Goal: Information Seeking & Learning: Check status

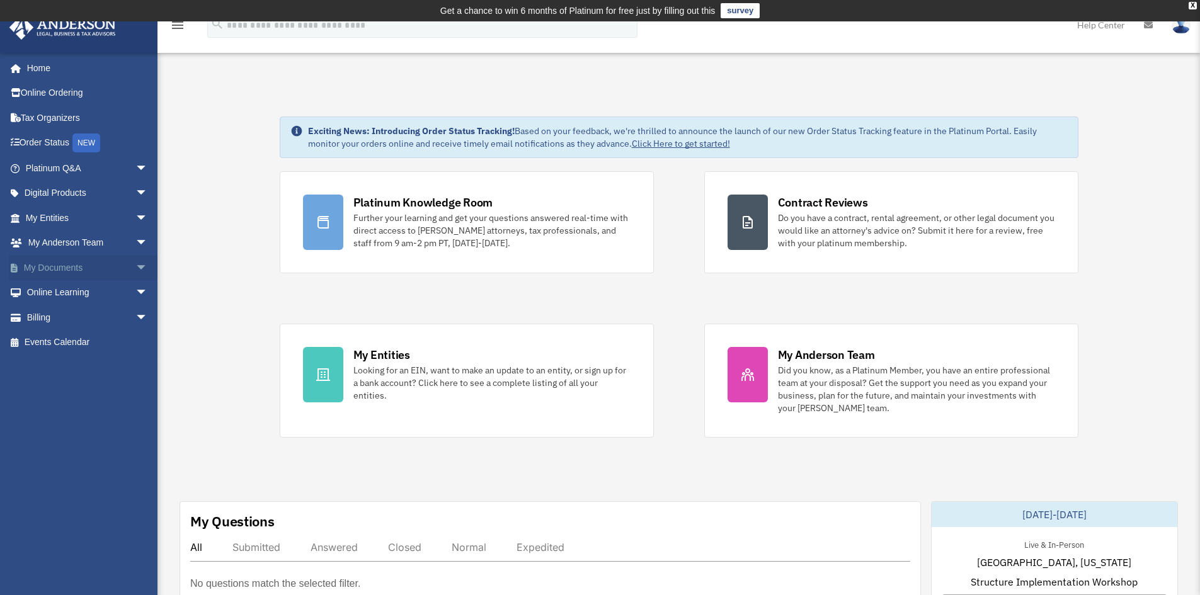
click at [40, 268] on link "My Documents arrow_drop_down" at bounding box center [88, 267] width 158 height 25
click at [135, 268] on span "arrow_drop_down" at bounding box center [147, 268] width 25 height 26
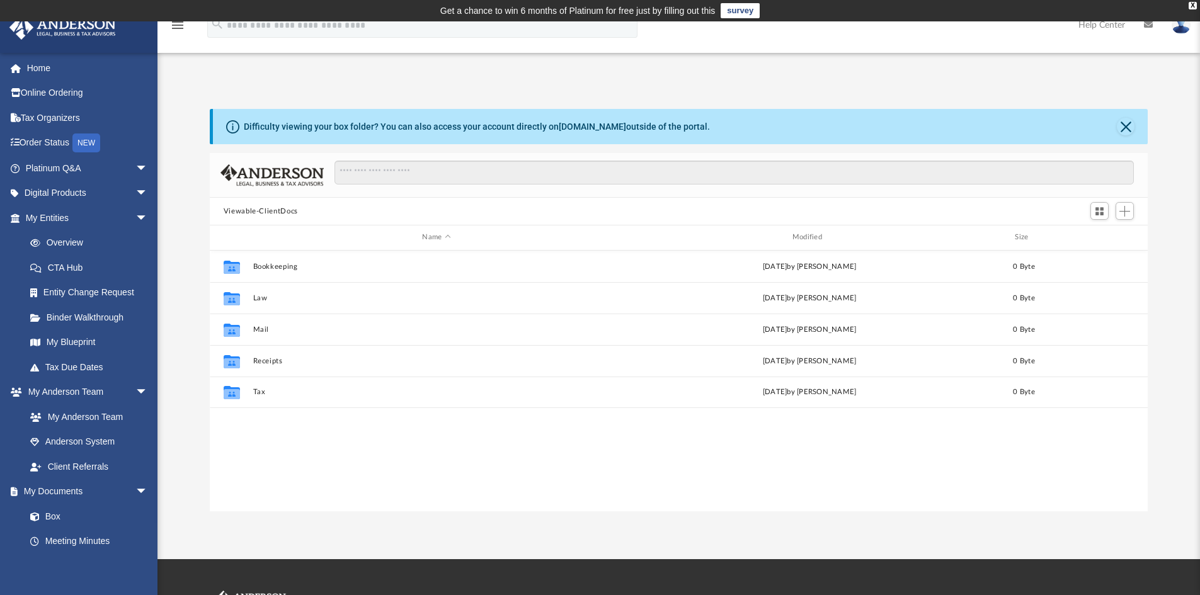
scroll to position [277, 928]
click at [55, 514] on link "Box" at bounding box center [92, 516] width 149 height 25
click at [42, 513] on span at bounding box center [41, 517] width 8 height 9
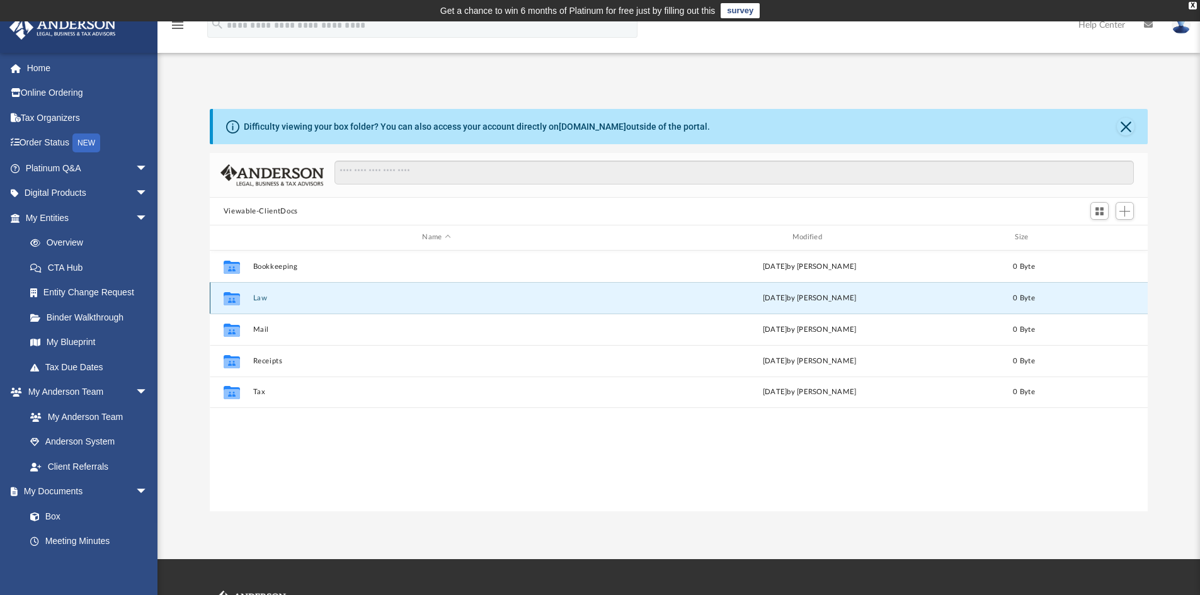
click at [255, 300] on button "Law" at bounding box center [436, 298] width 367 height 8
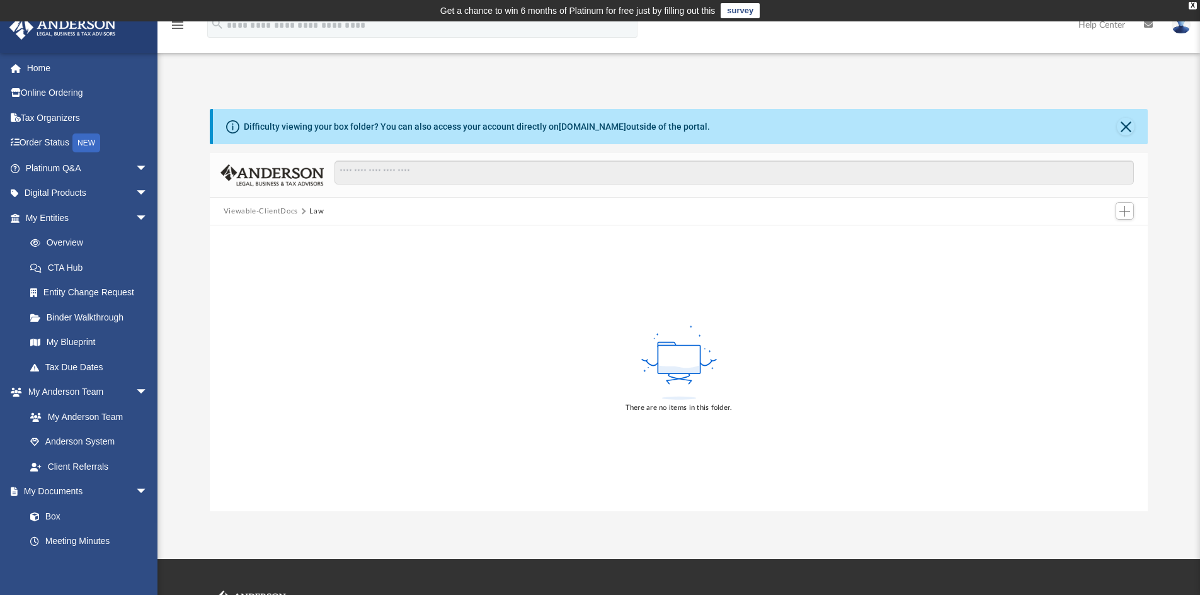
click at [272, 207] on button "Viewable-ClientDocs" at bounding box center [261, 211] width 74 height 11
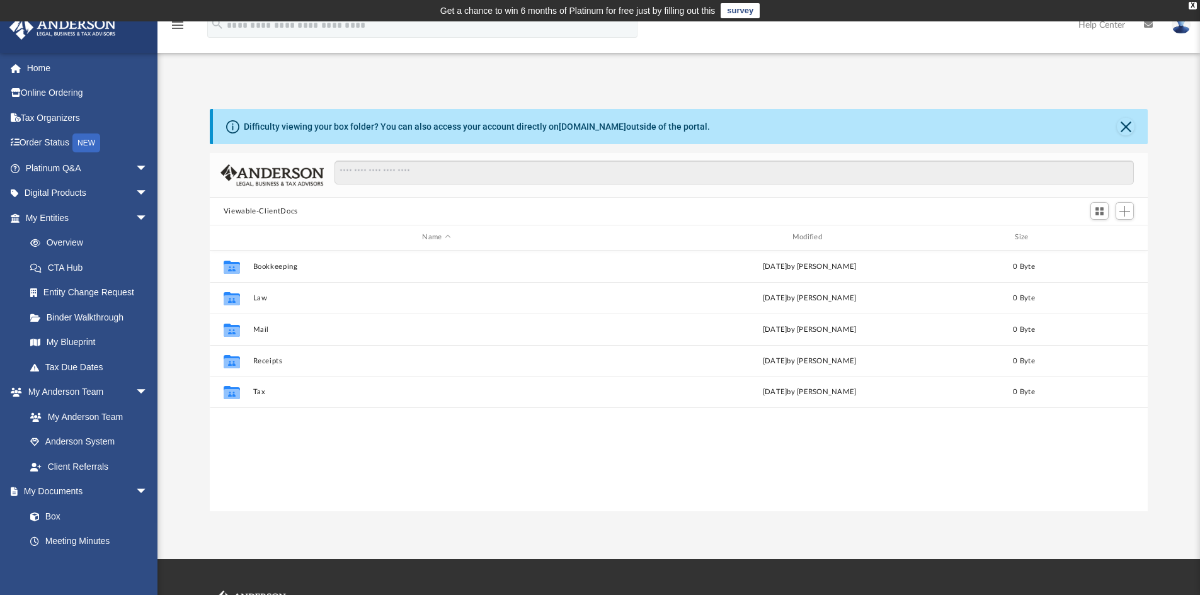
scroll to position [10, 10]
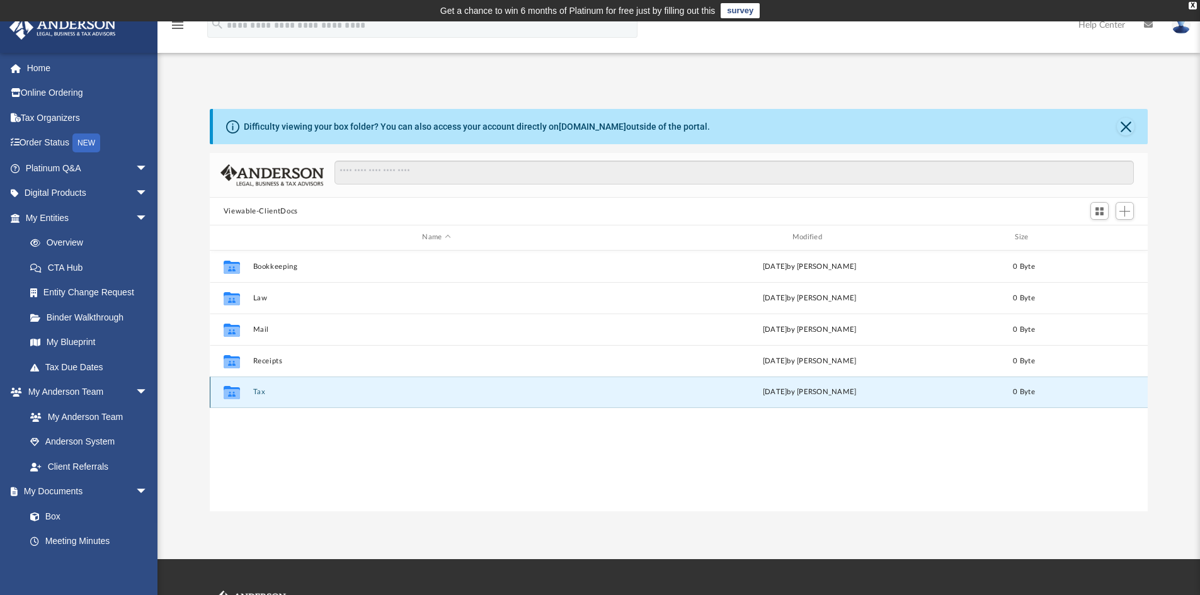
click at [255, 391] on button "Tax" at bounding box center [436, 392] width 367 height 8
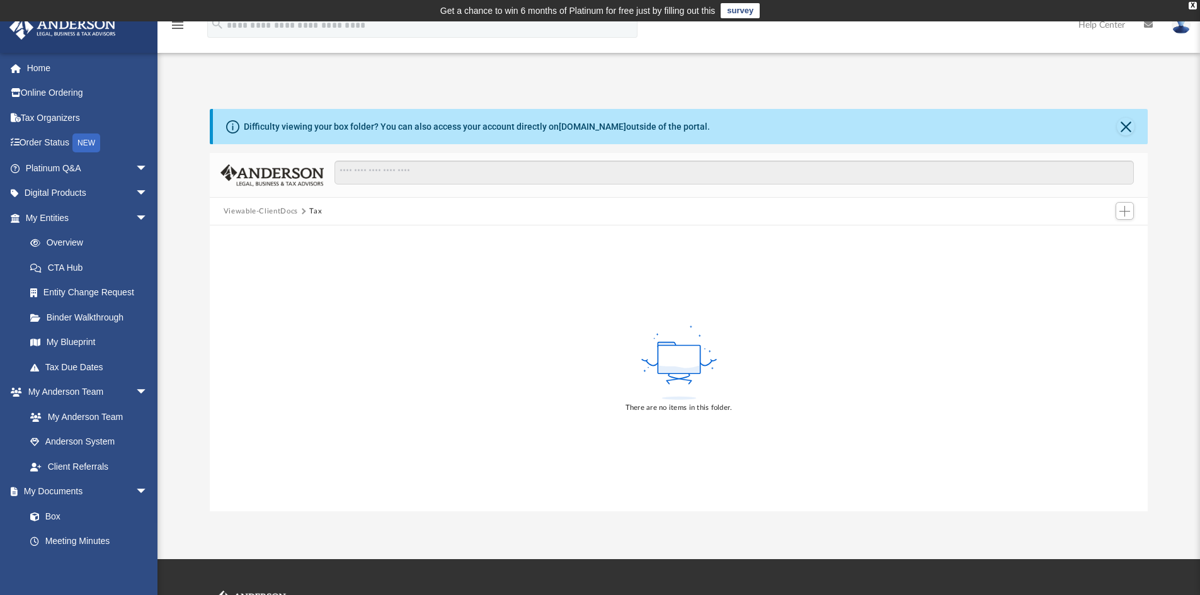
click at [232, 211] on button "Viewable-ClientDocs" at bounding box center [261, 211] width 74 height 11
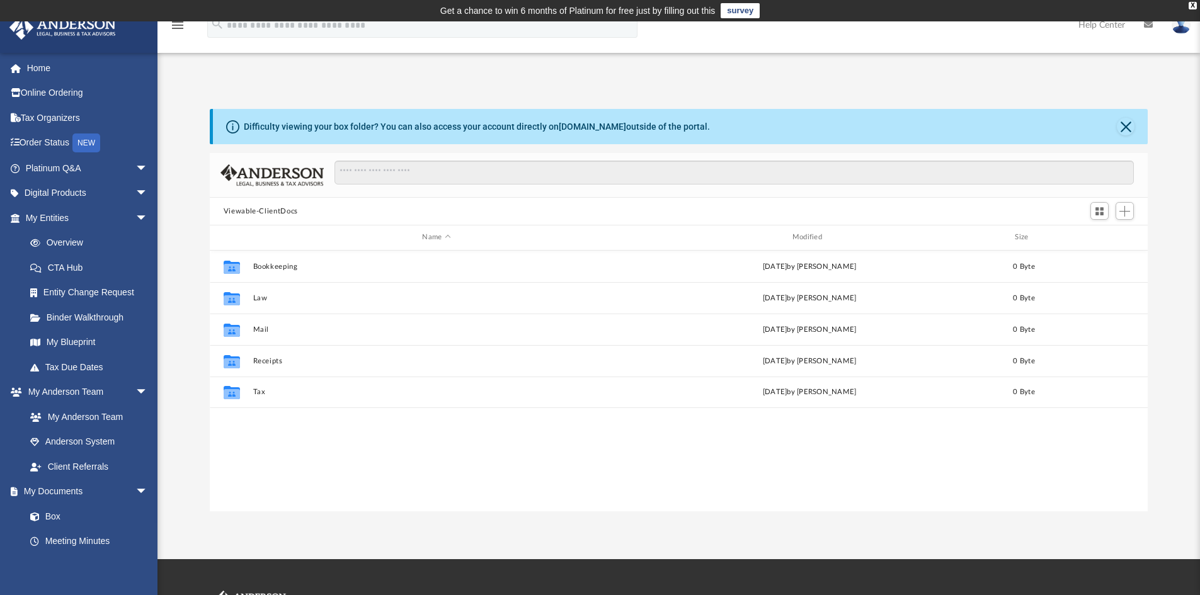
scroll to position [277, 928]
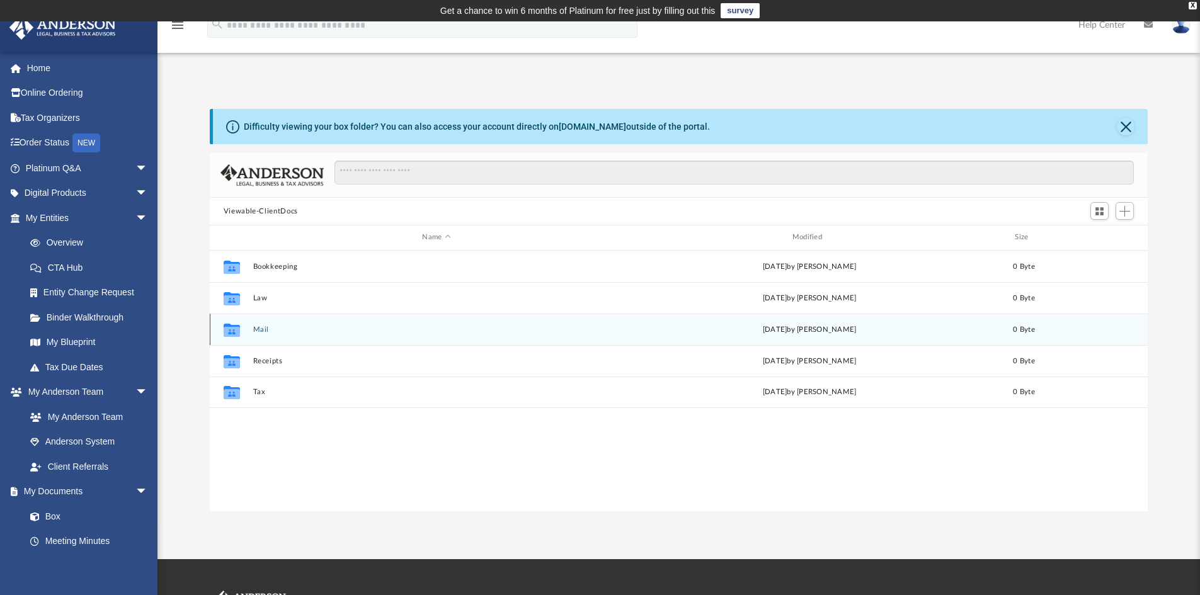
click at [273, 333] on button "Mail" at bounding box center [436, 330] width 367 height 8
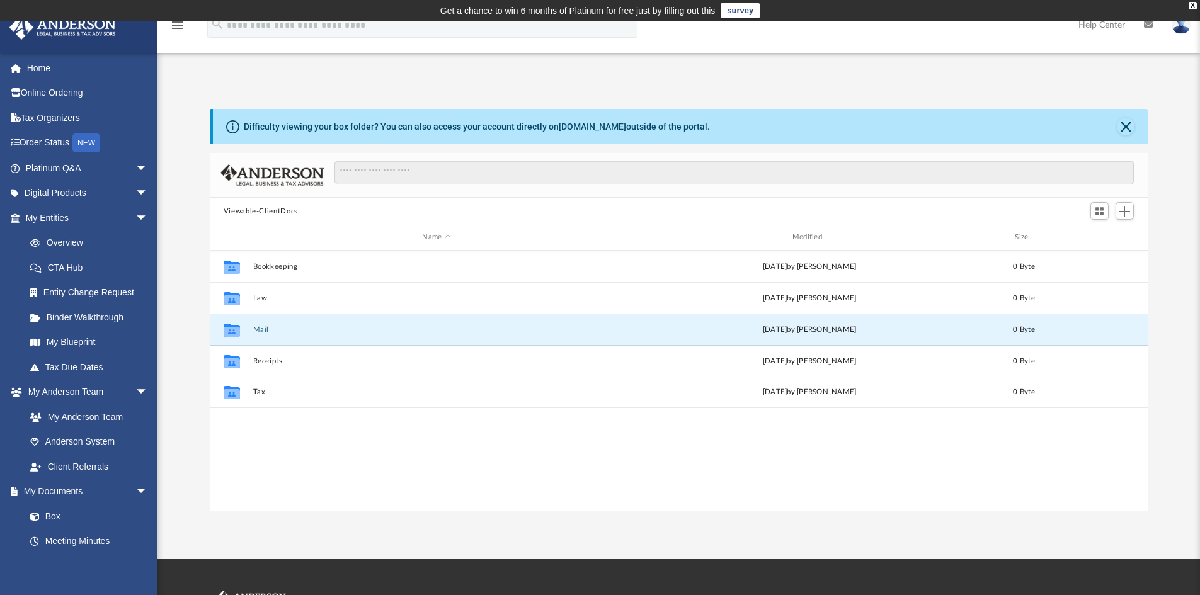
click at [273, 333] on button "Mail" at bounding box center [436, 330] width 367 height 8
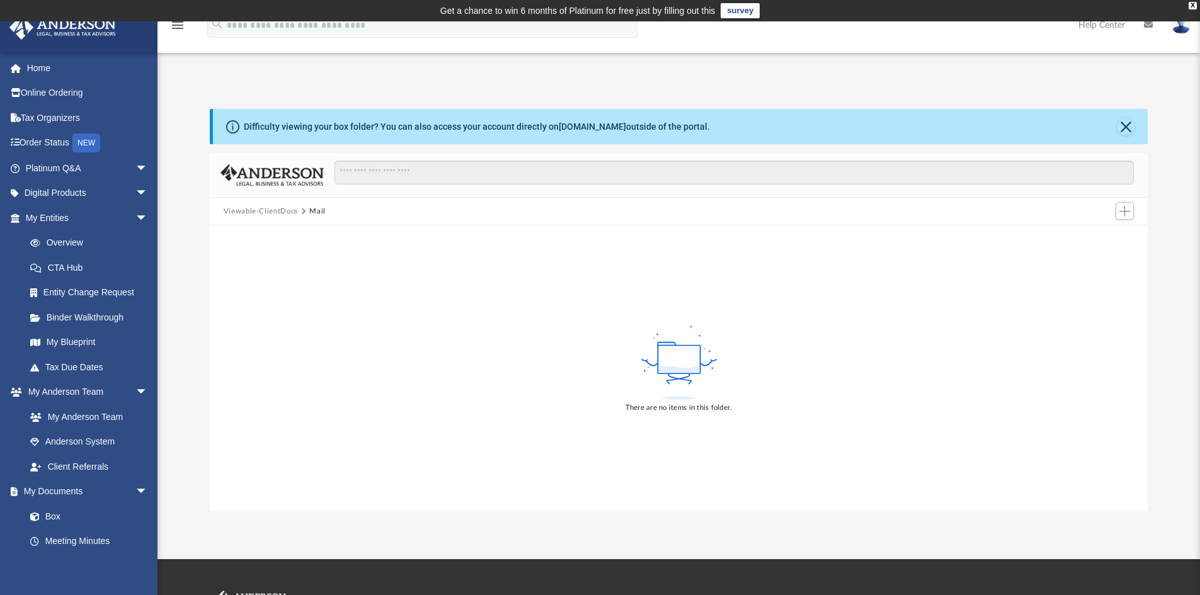
click at [318, 216] on button "Mail" at bounding box center [317, 211] width 16 height 11
click at [245, 207] on button "Viewable-ClientDocs" at bounding box center [261, 211] width 74 height 11
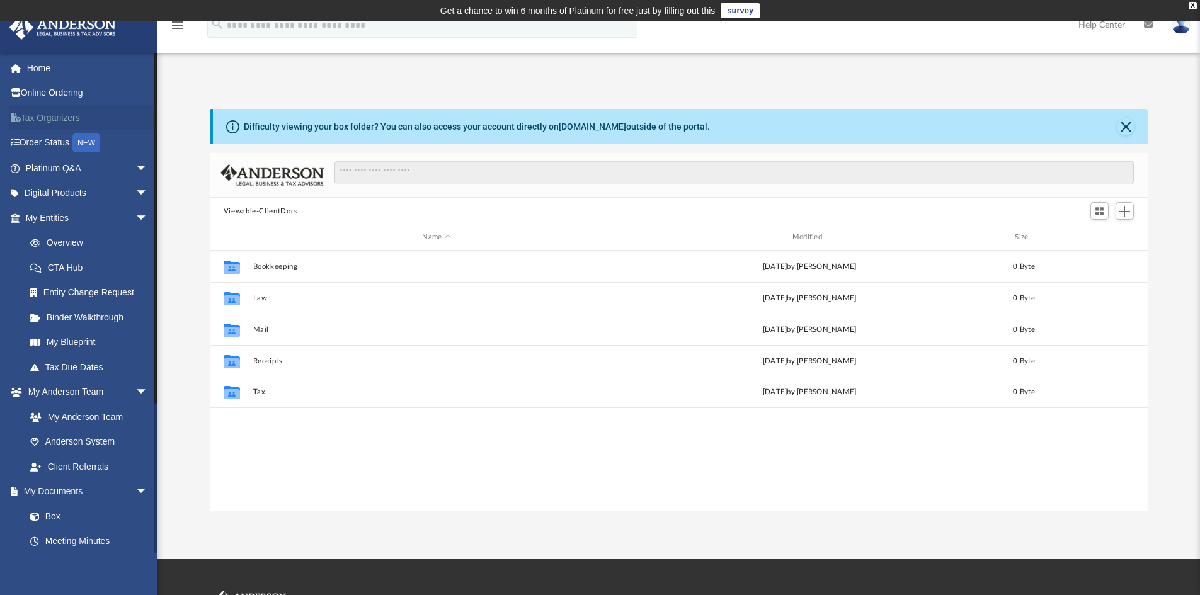
click at [41, 116] on link "Tax Organizers" at bounding box center [88, 117] width 158 height 25
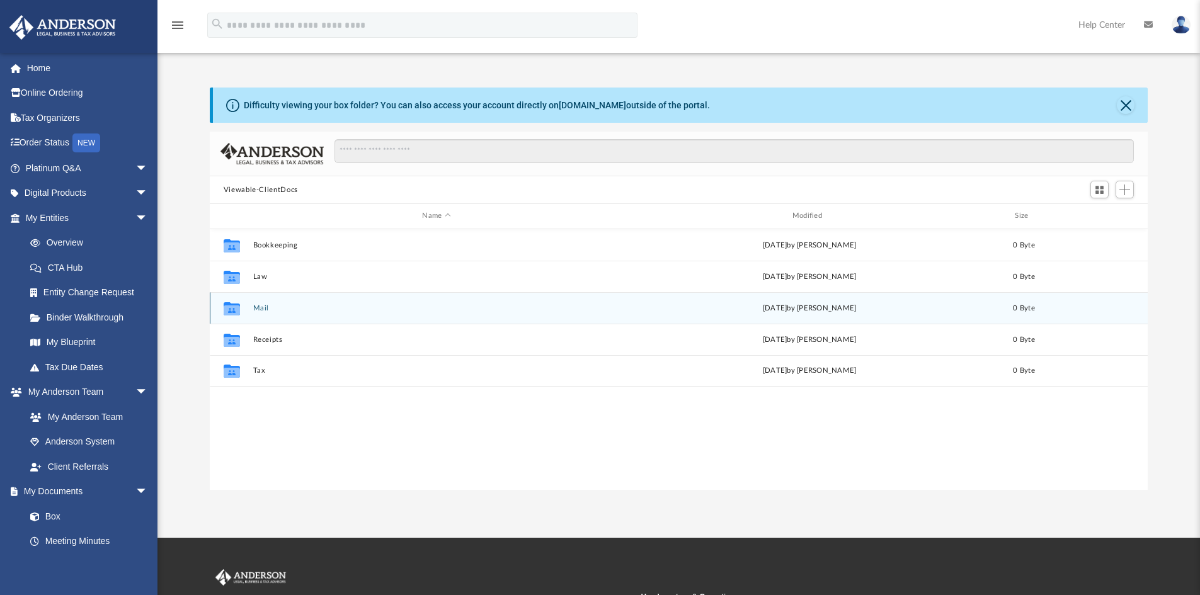
scroll to position [277, 928]
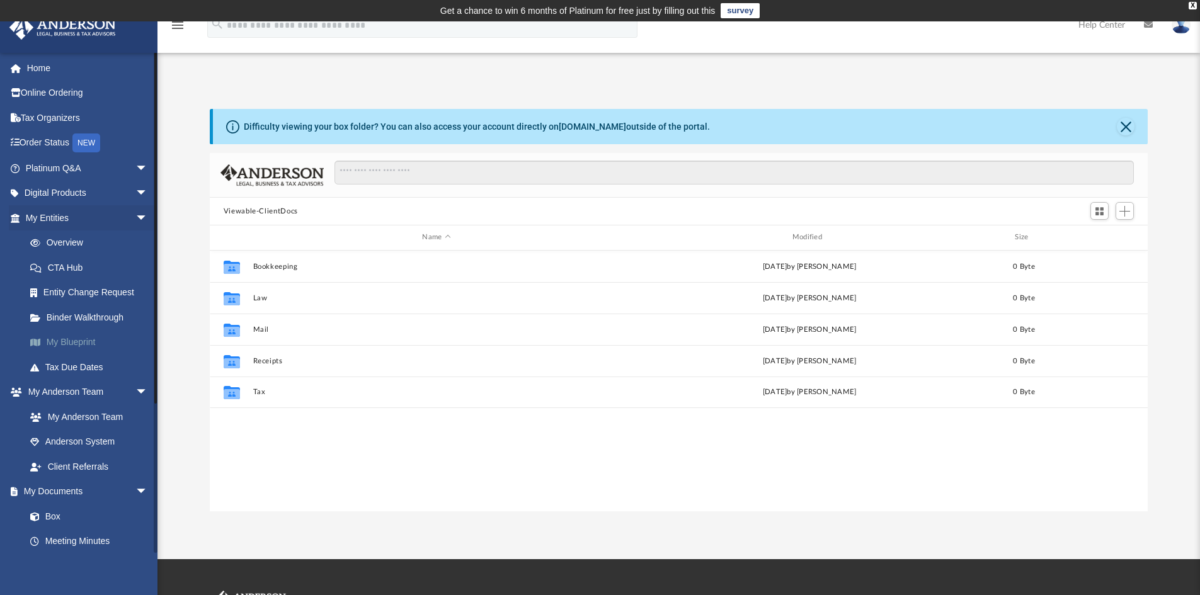
click at [79, 341] on link "My Blueprint" at bounding box center [92, 342] width 149 height 25
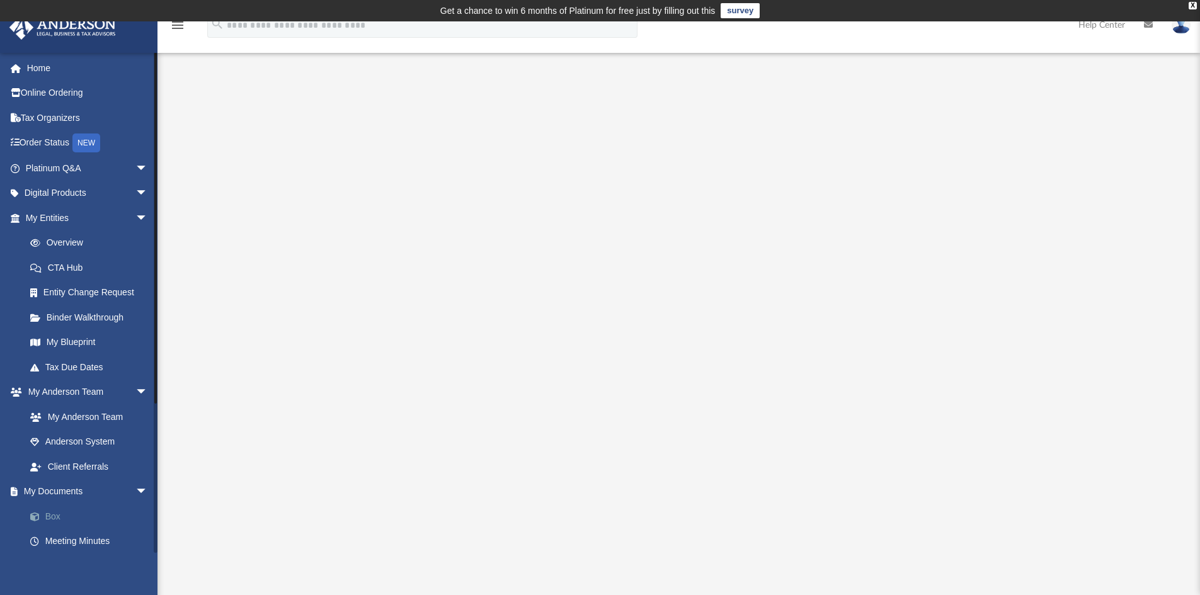
click at [57, 518] on link "Box" at bounding box center [92, 516] width 149 height 25
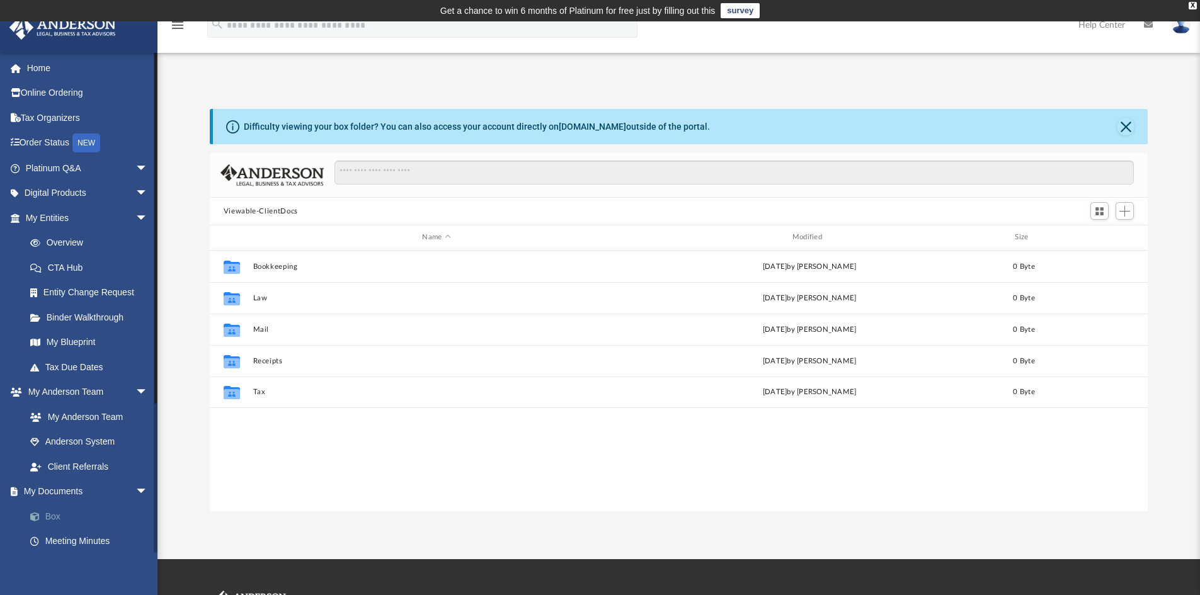
scroll to position [277, 928]
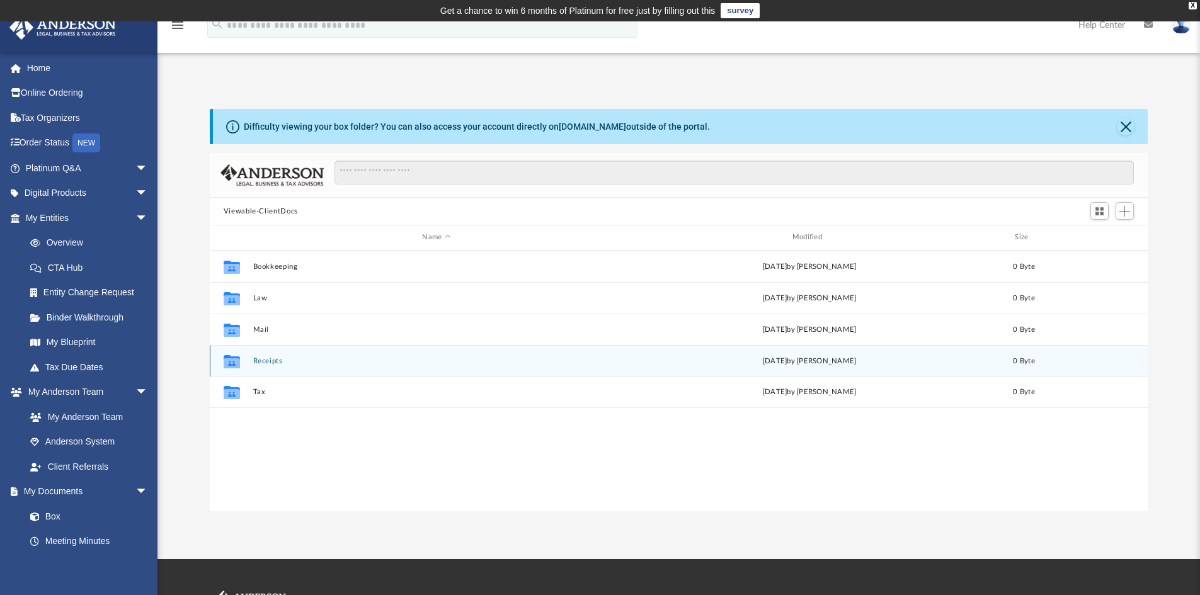
click at [268, 363] on button "Receipts" at bounding box center [436, 361] width 367 height 8
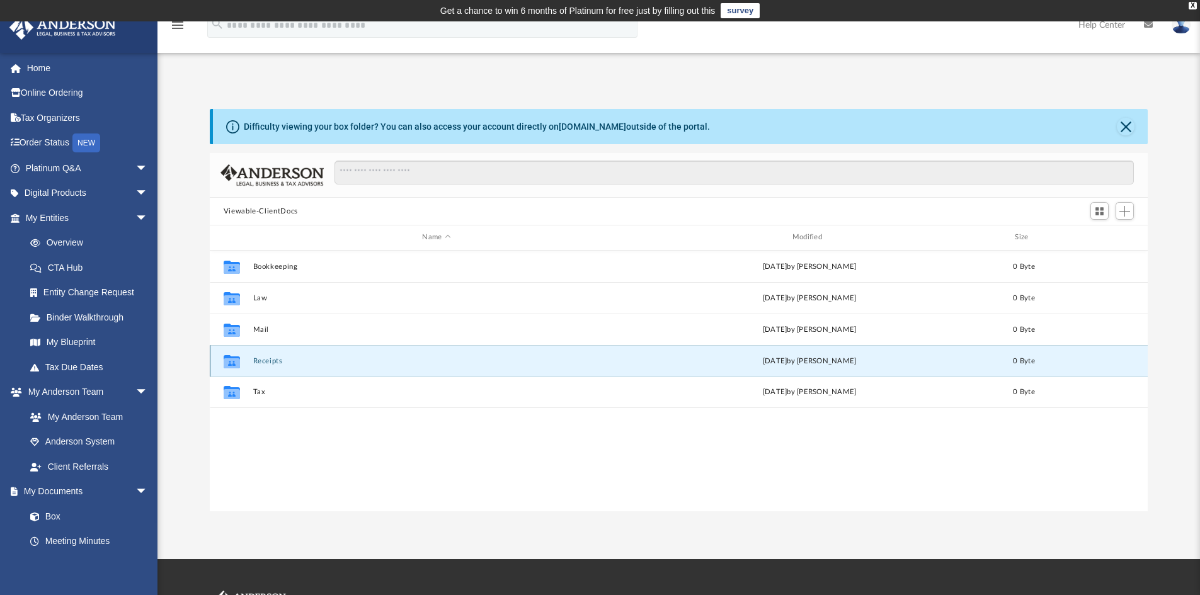
click at [268, 363] on button "Receipts" at bounding box center [436, 361] width 367 height 8
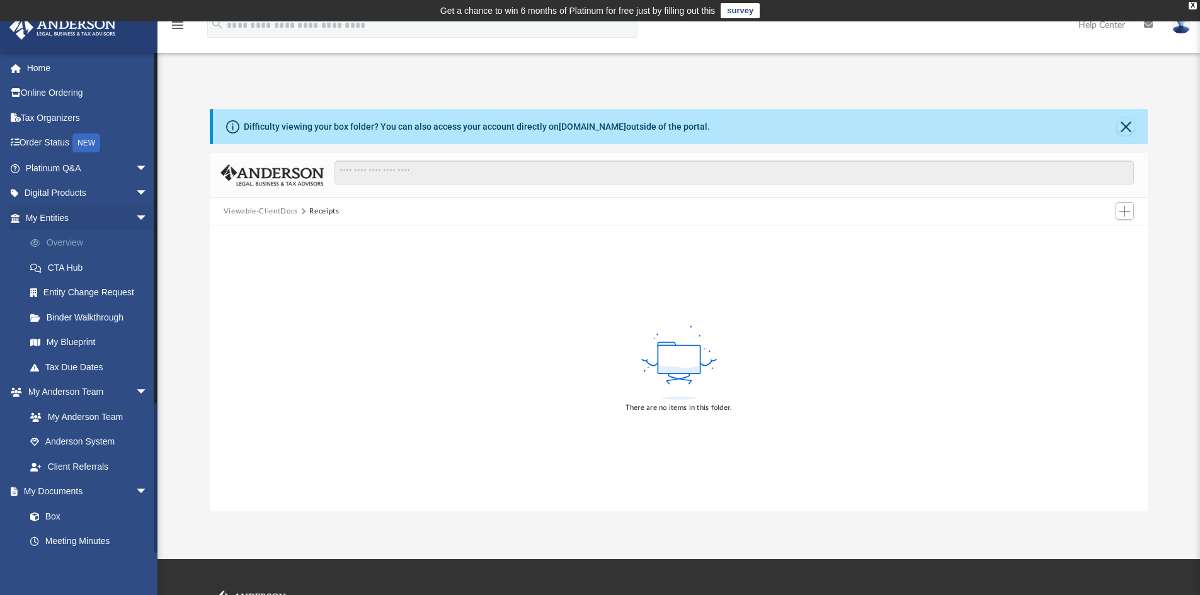
click at [72, 237] on link "Overview" at bounding box center [92, 243] width 149 height 25
click at [78, 240] on link "Overview" at bounding box center [92, 243] width 149 height 25
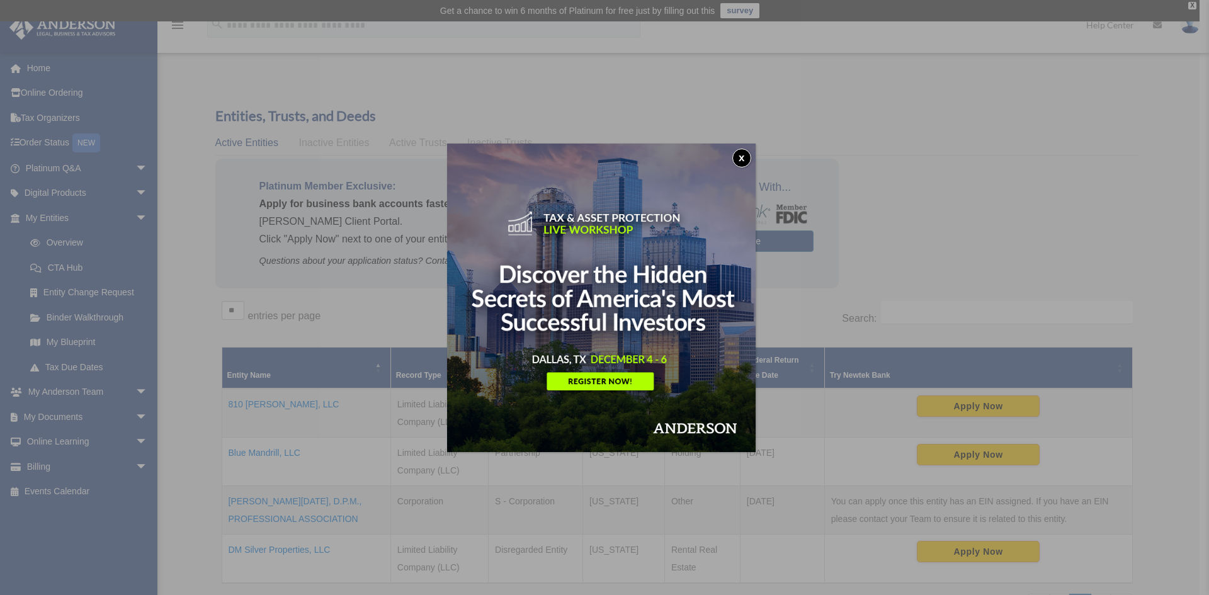
click at [746, 153] on button "x" at bounding box center [741, 158] width 19 height 19
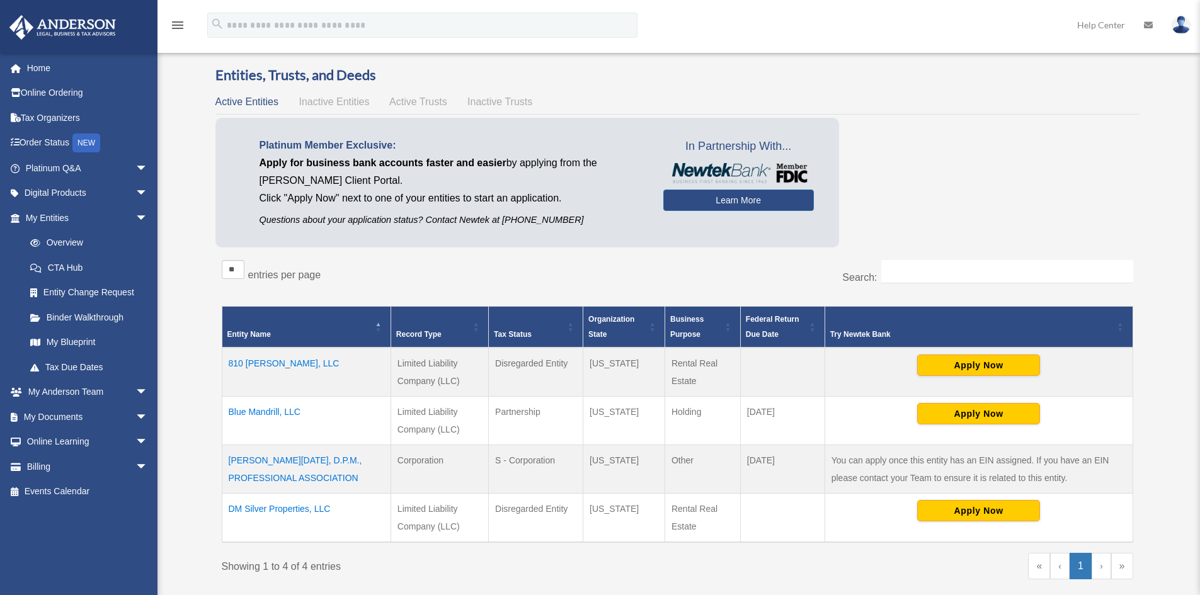
scroll to position [126, 0]
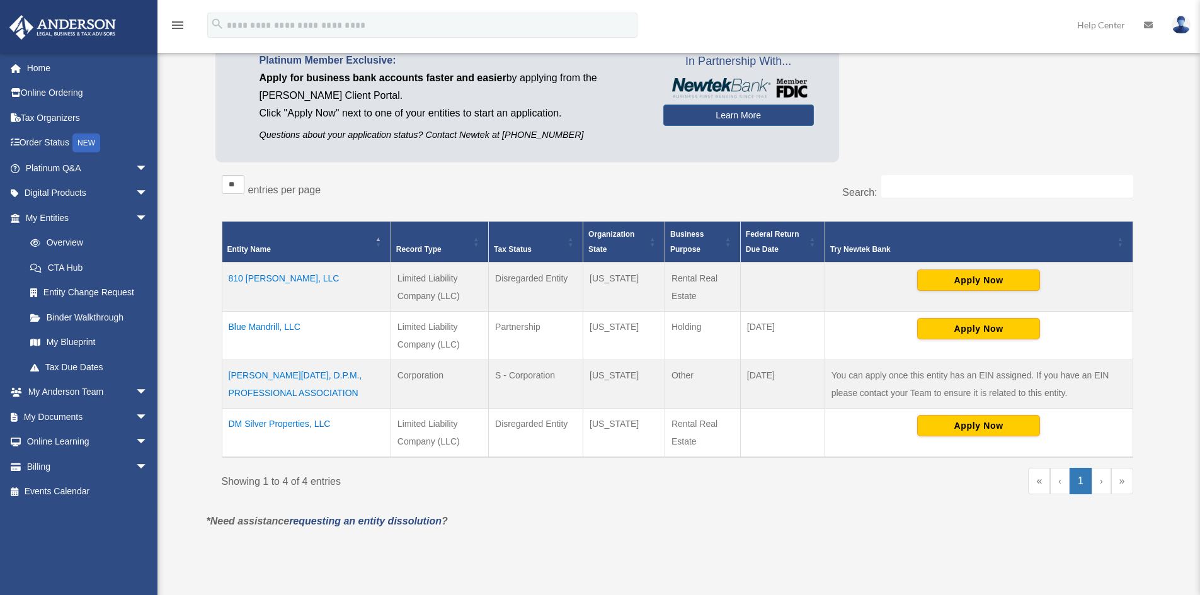
click at [301, 425] on td "DM Silver Properties, LLC" at bounding box center [306, 433] width 169 height 49
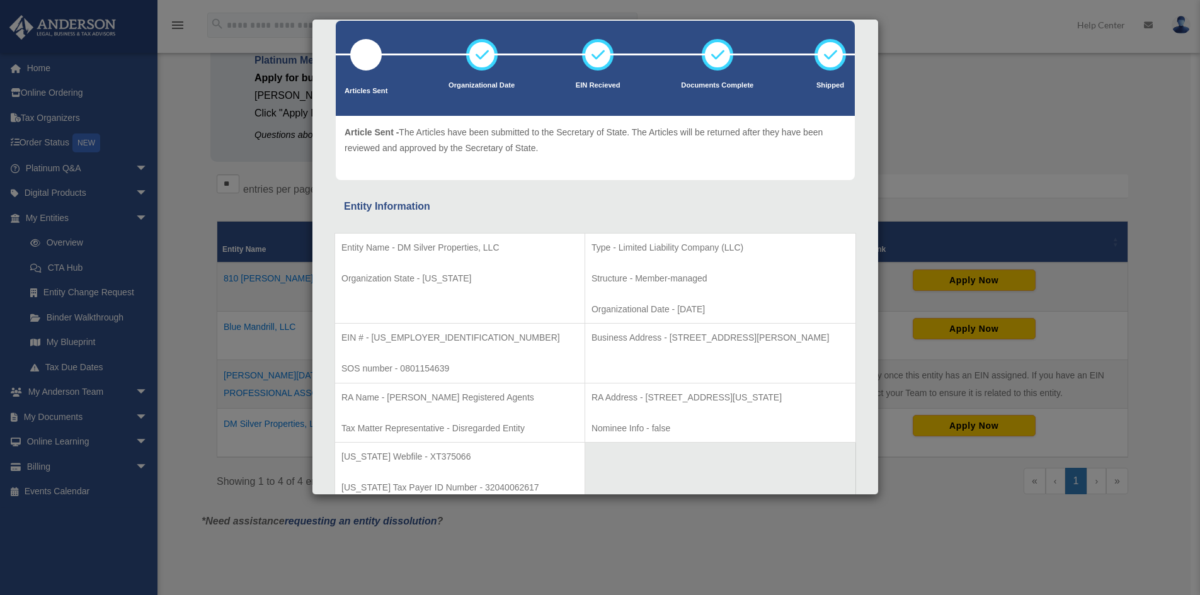
scroll to position [63, 0]
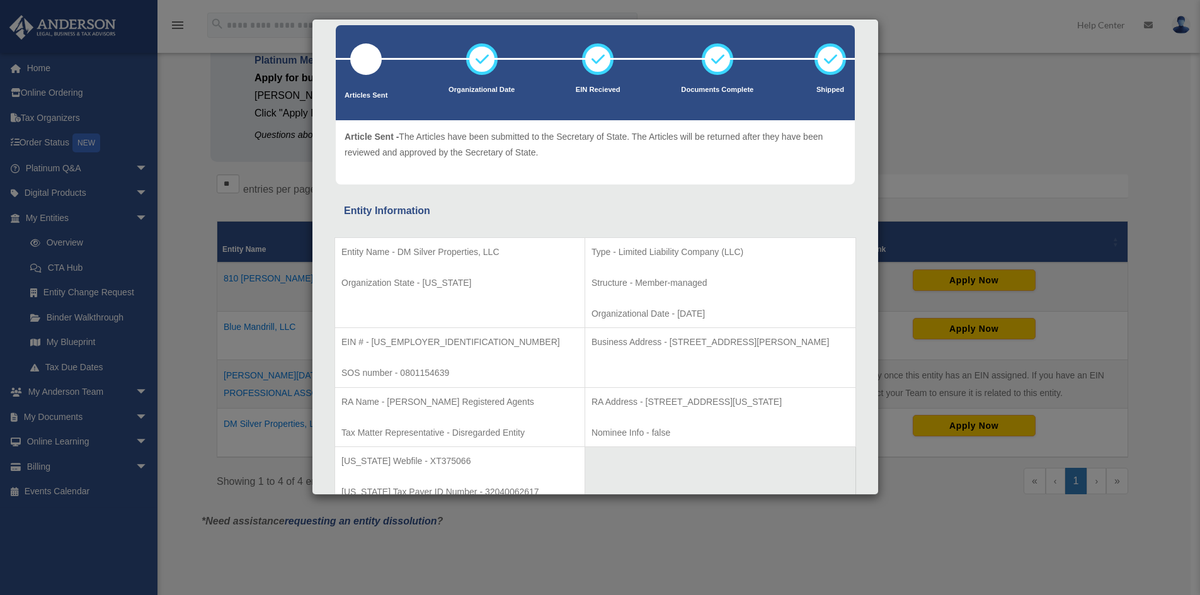
click at [186, 130] on div "Details × Articles Sent Organizational Date" at bounding box center [600, 297] width 1200 height 595
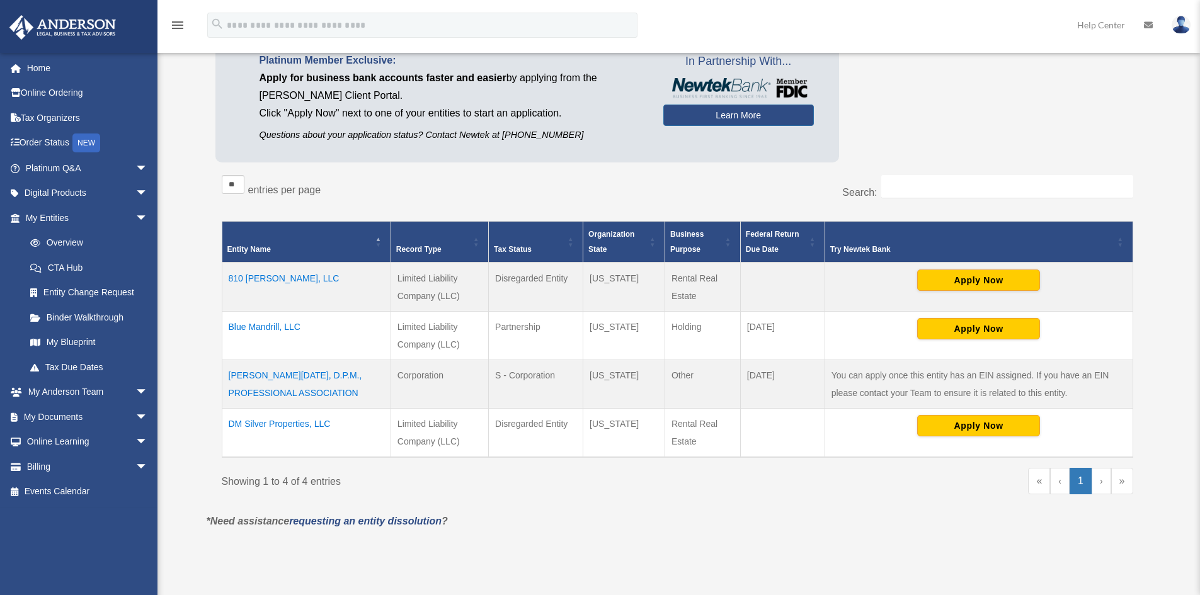
click at [261, 276] on td "810 [PERSON_NAME], LLC" at bounding box center [306, 287] width 169 height 49
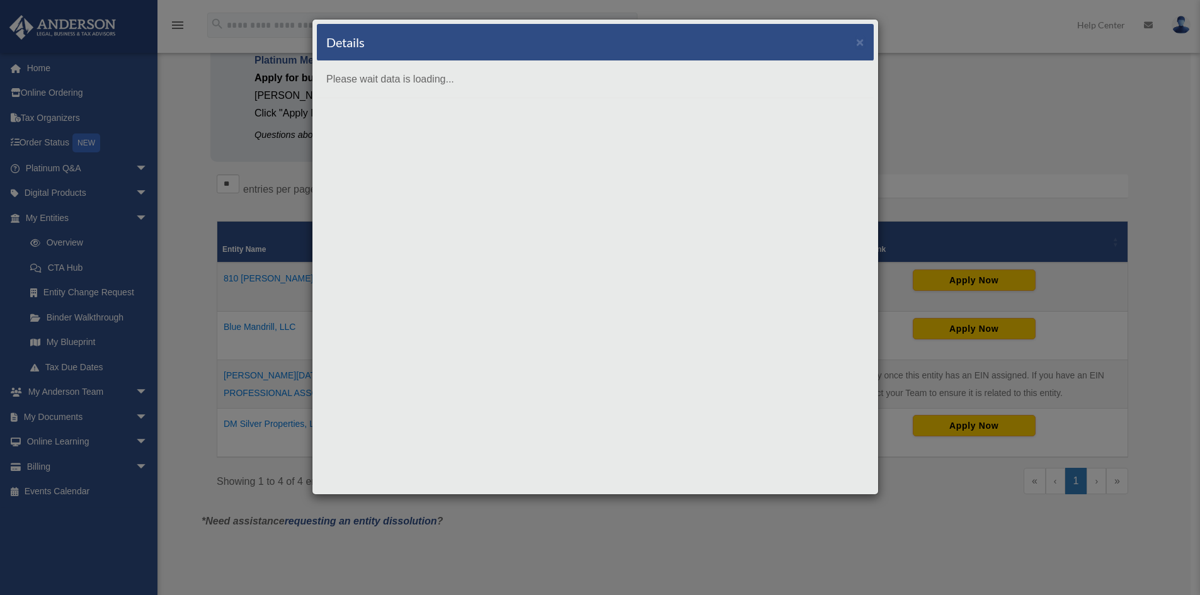
click at [261, 276] on body "X Get a chance to win 6 months of Platinum for free just by filling out this su…" at bounding box center [600, 360] width 1200 height 972
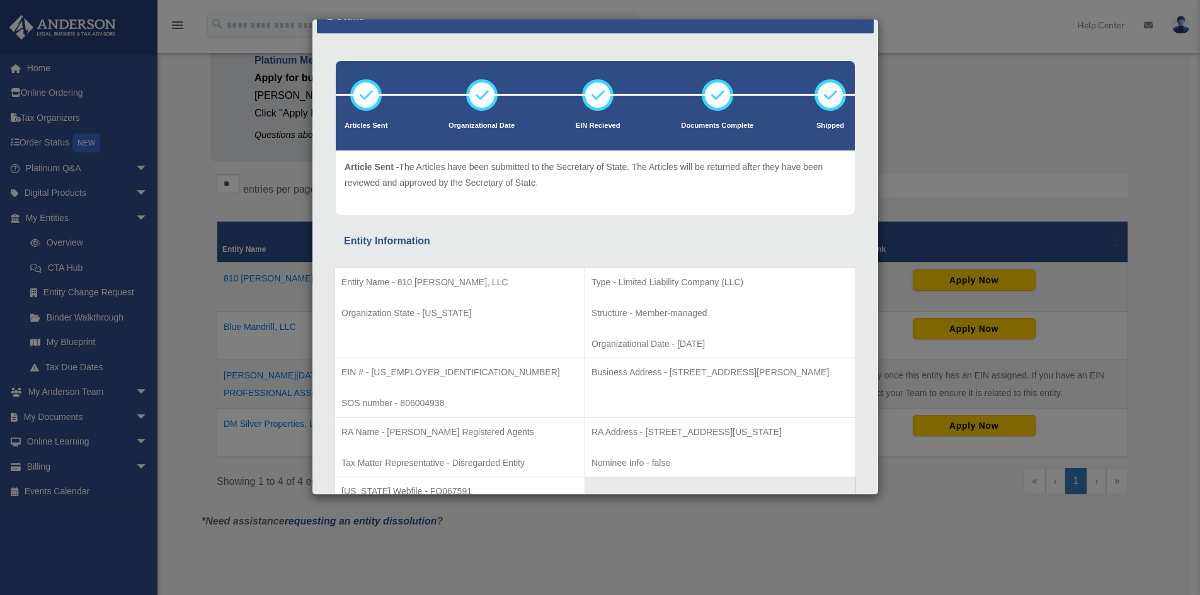
scroll to position [0, 0]
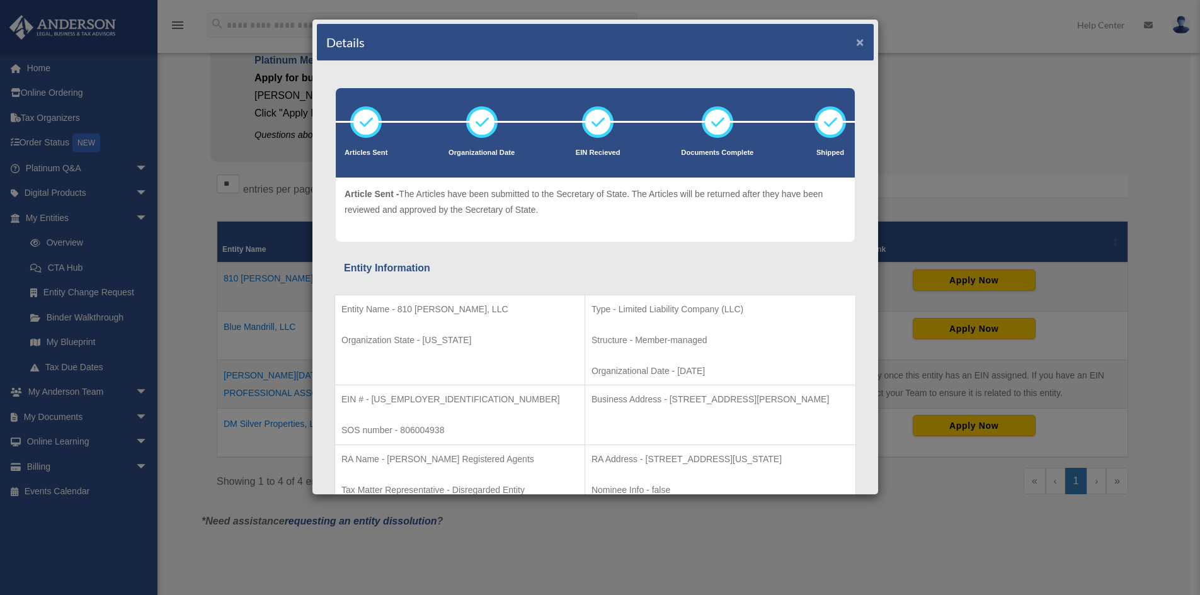
click at [856, 42] on button "×" at bounding box center [860, 41] width 8 height 13
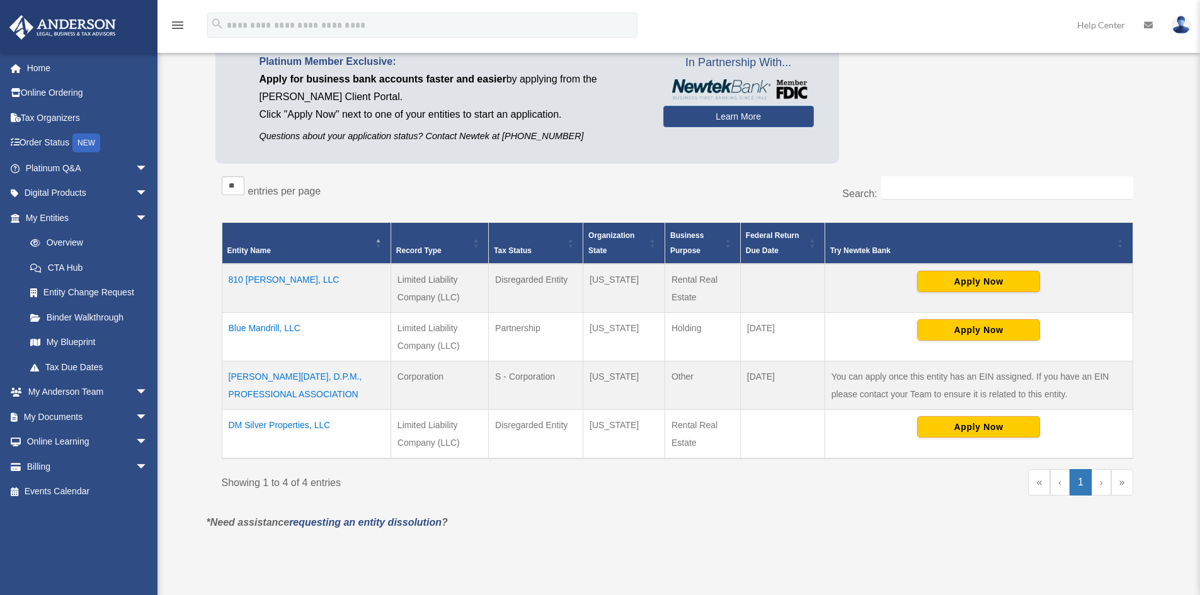
scroll to position [126, 0]
